Goal: Complete application form

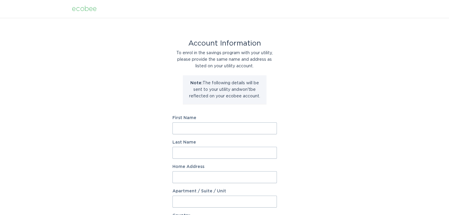
click at [178, 130] on input "First Name" at bounding box center [224, 129] width 104 height 12
type input "Paul"
type input "Turnau"
type input "1239 Rideout Cres"
type input "Canada"
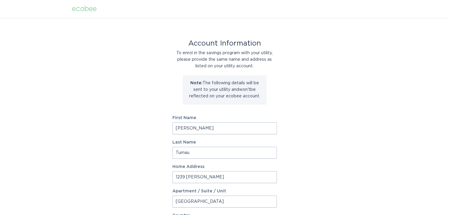
select select "CA"
type input "Ottawa"
type input "K2C 2X9"
select select "ON"
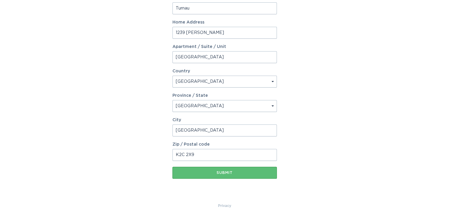
scroll to position [148, 0]
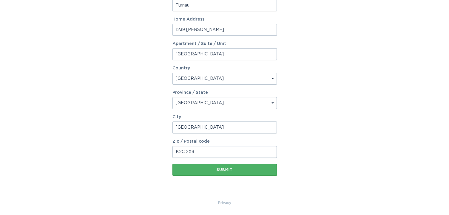
click at [221, 167] on button "Submit" at bounding box center [224, 170] width 104 height 12
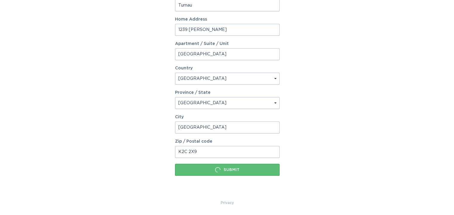
scroll to position [0, 0]
